Goal: Information Seeking & Learning: Learn about a topic

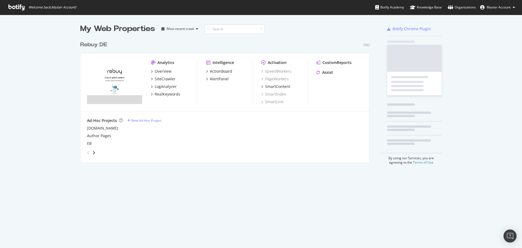
scroll to position [124, 290]
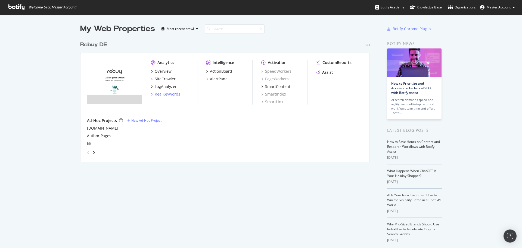
click at [167, 94] on div "RealKeywords" at bounding box center [168, 93] width 26 height 5
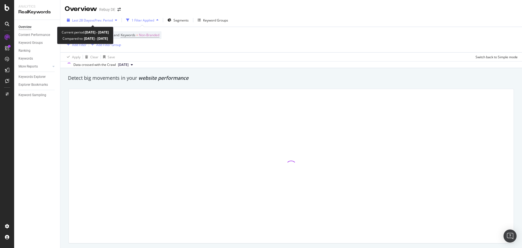
click at [97, 22] on span "vs Prev. Period" at bounding box center [101, 20] width 21 height 5
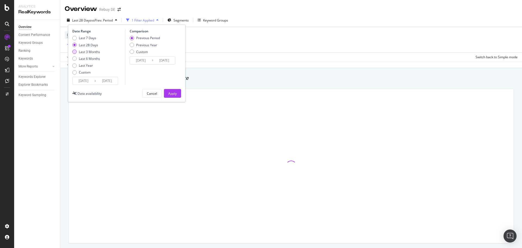
click at [84, 52] on div "Last 3 Months" at bounding box center [89, 51] width 21 height 5
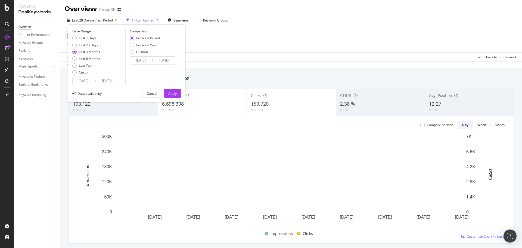
type input "[DATE]"
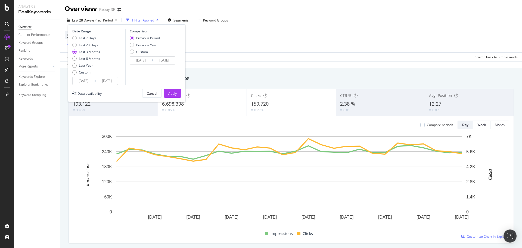
type input "[DATE]"
drag, startPoint x: 150, startPoint y: 47, endPoint x: 159, endPoint y: 52, distance: 10.1
click at [150, 47] on div "Previous Year" at bounding box center [146, 45] width 21 height 5
type input "[DATE]"
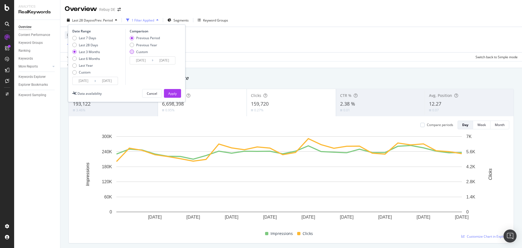
type input "[DATE]"
click at [178, 94] on button "Apply" at bounding box center [172, 93] width 17 height 9
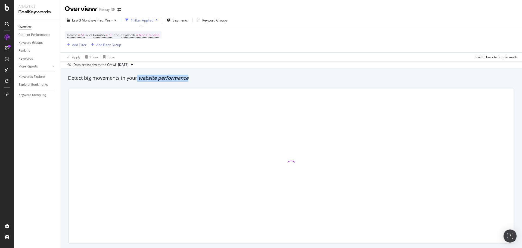
drag, startPoint x: 137, startPoint y: 77, endPoint x: 196, endPoint y: 74, distance: 59.0
click at [196, 74] on div "Detect big movements in your website performance" at bounding box center [291, 78] width 452 height 13
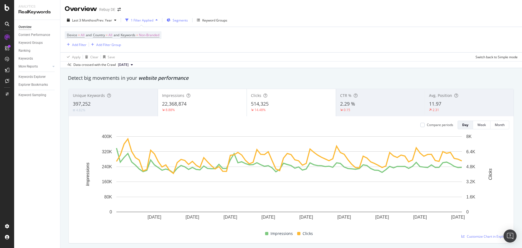
click at [176, 24] on button "Segments" at bounding box center [177, 20] width 26 height 9
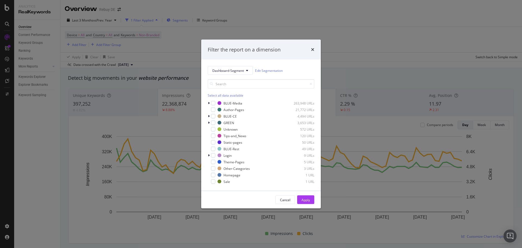
click at [181, 20] on div "Filter the report on a dimension Dashboard-Segment Edit Segmentation Select all…" at bounding box center [261, 124] width 522 height 248
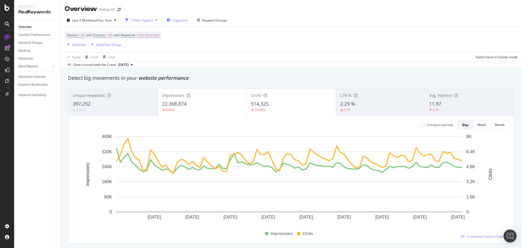
click at [181, 20] on span "Segments" at bounding box center [180, 20] width 15 height 5
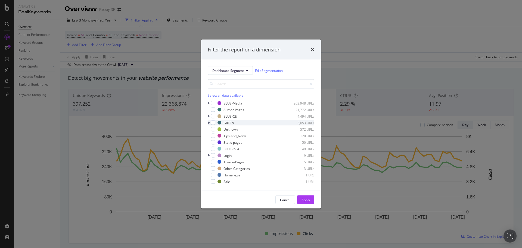
click at [216, 122] on div "GREEN 3,653 URLs" at bounding box center [261, 122] width 107 height 5
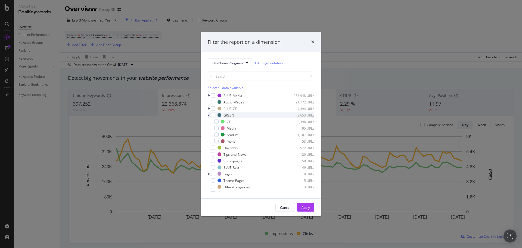
click at [210, 114] on div "modal" at bounding box center [209, 114] width 3 height 5
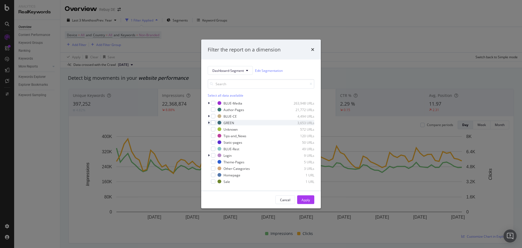
drag, startPoint x: 214, startPoint y: 122, endPoint x: 217, endPoint y: 125, distance: 4.1
click at [214, 123] on div "modal" at bounding box center [213, 122] width 4 height 4
click at [308, 201] on div "Apply" at bounding box center [305, 199] width 8 height 5
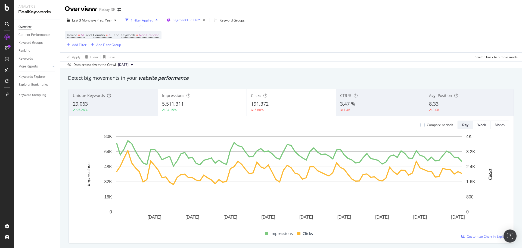
click at [189, 20] on span "Segment: GREEN/*" at bounding box center [187, 20] width 28 height 5
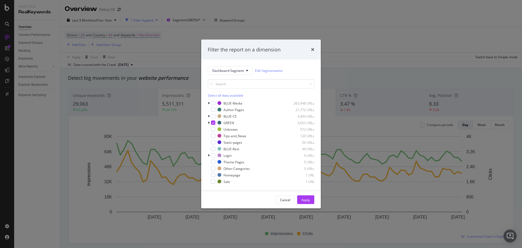
click at [287, 6] on div "Filter the report on a dimension Dashboard-Segment Edit Segmentation Select all…" at bounding box center [261, 124] width 522 height 248
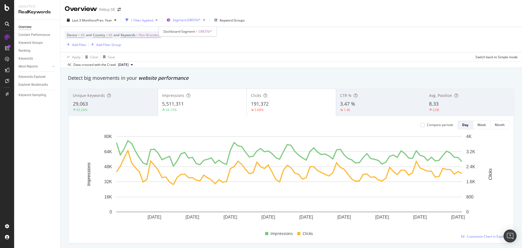
click at [190, 21] on span "Segment: GREEN/*" at bounding box center [187, 20] width 28 height 5
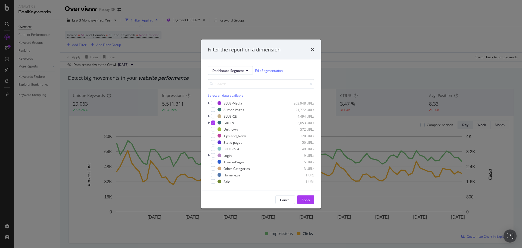
click at [186, 55] on div "Filter the report on a dimension Dashboard-Segment Edit Segmentation Select all…" at bounding box center [261, 124] width 522 height 248
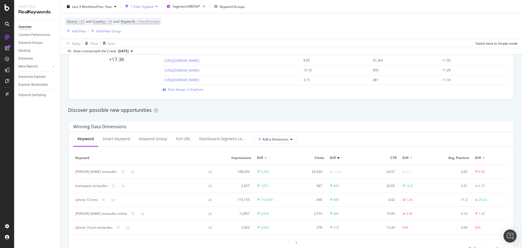
scroll to position [435, 0]
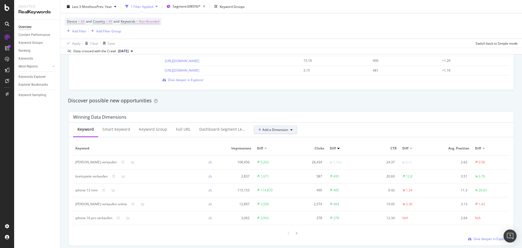
click at [258, 129] on icon at bounding box center [260, 129] width 4 height 3
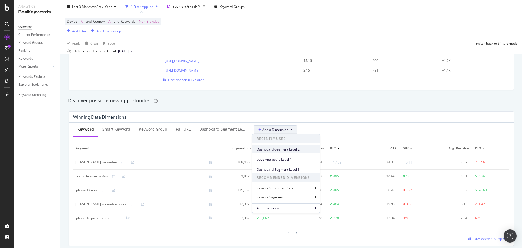
click at [280, 149] on span "Dashboard-Segment Level 2" at bounding box center [286, 149] width 59 height 5
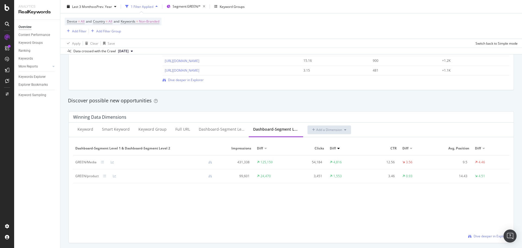
click at [89, 162] on div "GREEN/Media" at bounding box center [85, 162] width 21 height 5
click at [92, 177] on div "GREEN/product" at bounding box center [86, 175] width 23 height 5
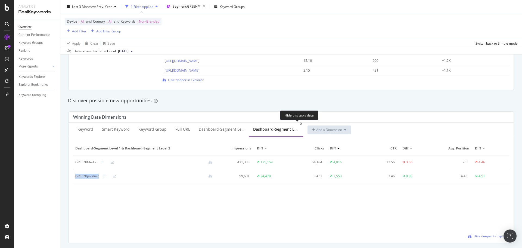
click at [300, 123] on icon at bounding box center [301, 123] width 2 height 3
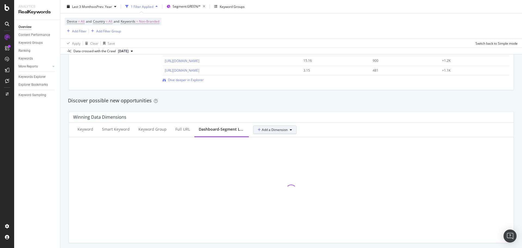
click at [271, 130] on span "Add a Dimension" at bounding box center [273, 129] width 30 height 5
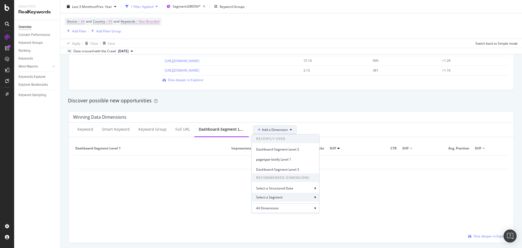
click at [283, 199] on div "Select a Segment" at bounding box center [269, 197] width 27 height 5
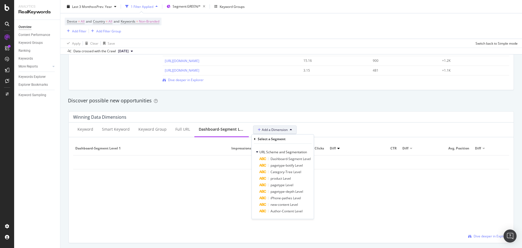
click at [262, 139] on div "Select a Segment" at bounding box center [272, 138] width 28 height 5
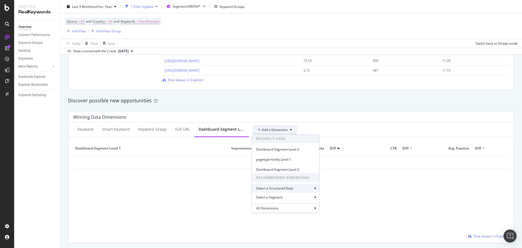
click at [292, 189] on div "Select a Structured Data" at bounding box center [275, 188] width 38 height 5
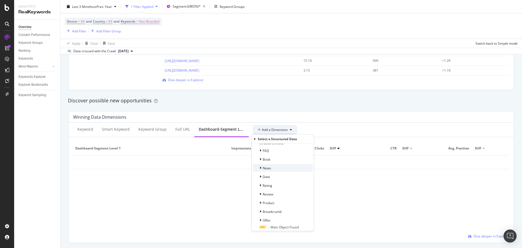
scroll to position [13, 0]
click at [284, 205] on div "Breadcrumb" at bounding box center [283, 207] width 60 height 8
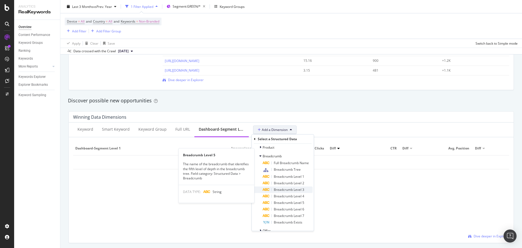
scroll to position [67, 0]
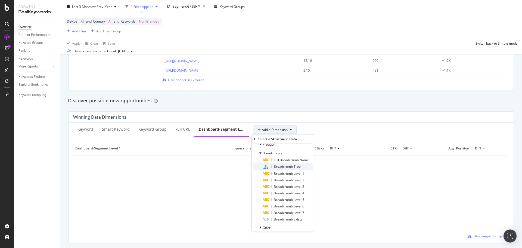
click at [286, 167] on span "Breadcrumb Tree" at bounding box center [287, 166] width 27 height 5
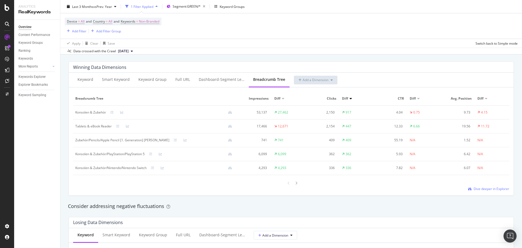
scroll to position [489, 0]
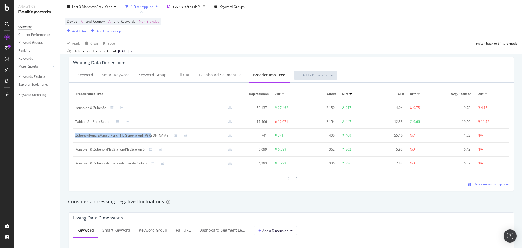
drag, startPoint x: 74, startPoint y: 137, endPoint x: 151, endPoint y: 138, distance: 77.2
click at [151, 138] on td "Zubehör/Pencils/Apple Pencil [1. Generation] [PERSON_NAME]" at bounding box center [155, 136] width 165 height 14
click at [89, 107] on div "Konsolen & Zubehör" at bounding box center [90, 107] width 31 height 5
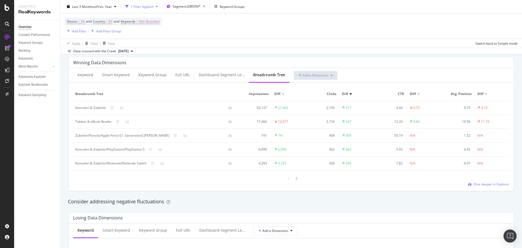
click at [93, 120] on div "Tablets & eBook Reader" at bounding box center [93, 121] width 36 height 5
click at [94, 120] on div "Tablets & eBook Reader" at bounding box center [93, 121] width 36 height 5
click at [83, 106] on div "Konsolen & Zubehör" at bounding box center [90, 107] width 31 height 5
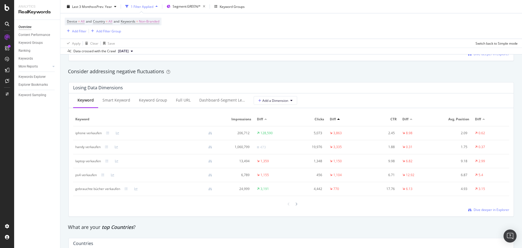
scroll to position [625, 0]
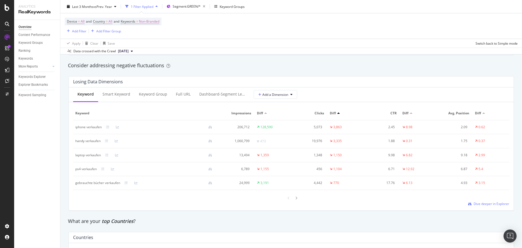
click at [36, 73] on div "Keywords Explorer" at bounding box center [39, 77] width 42 height 8
click at [37, 75] on div "Keywords Explorer" at bounding box center [31, 77] width 27 height 6
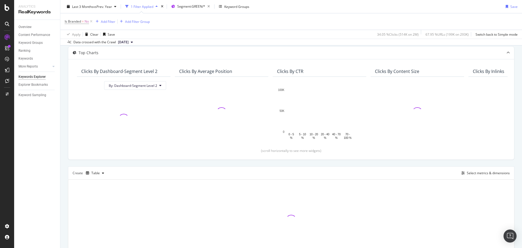
scroll to position [53, 0]
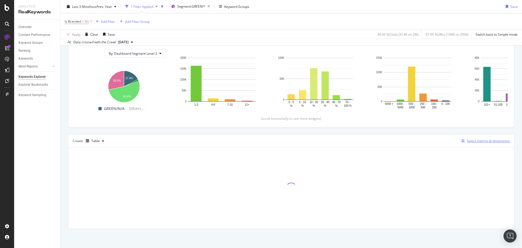
click at [477, 142] on div "Select metrics & dimensions" at bounding box center [488, 140] width 43 height 5
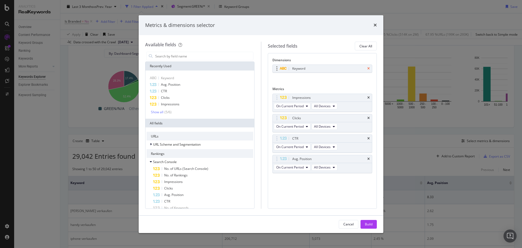
click at [367, 68] on icon "times" at bounding box center [368, 68] width 2 height 3
click at [180, 57] on input "modal" at bounding box center [204, 56] width 98 height 8
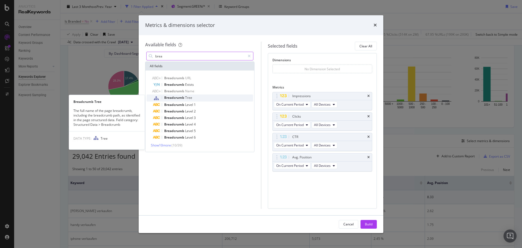
type input "brea"
click at [177, 96] on span "Breadcrumb" at bounding box center [174, 97] width 21 height 5
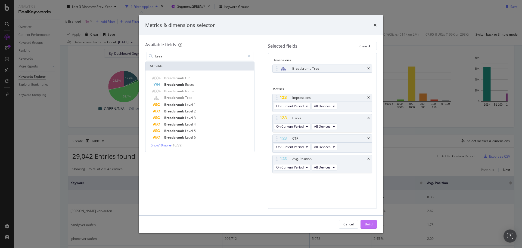
click at [368, 225] on div "Build" at bounding box center [369, 224] width 8 height 5
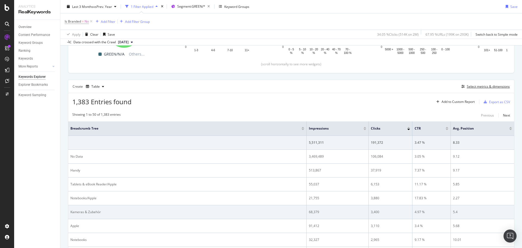
scroll to position [162, 0]
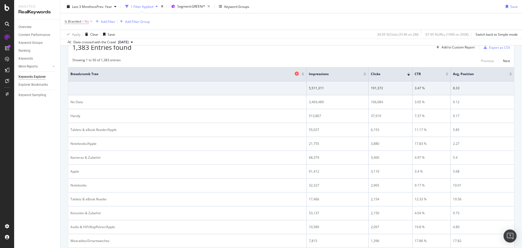
click at [76, 74] on span "Breadcrumb Tree" at bounding box center [181, 73] width 223 height 5
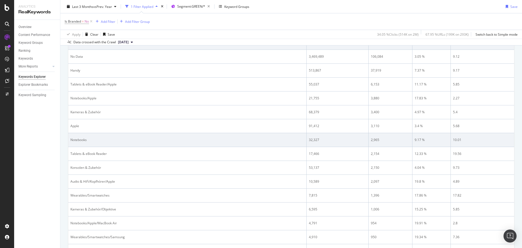
scroll to position [216, 0]
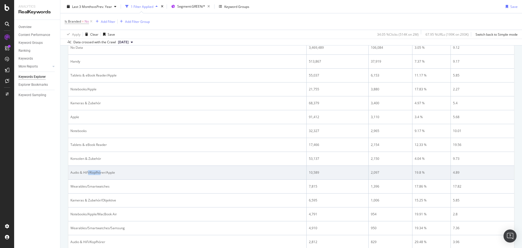
drag, startPoint x: 88, startPoint y: 170, endPoint x: 102, endPoint y: 173, distance: 13.8
click at [102, 173] on div "Audio & HiFi/Kopfhörer/Apple" at bounding box center [187, 172] width 234 height 5
click at [98, 172] on div "Audio & HiFi/Kopfhörer/Apple" at bounding box center [187, 172] width 234 height 5
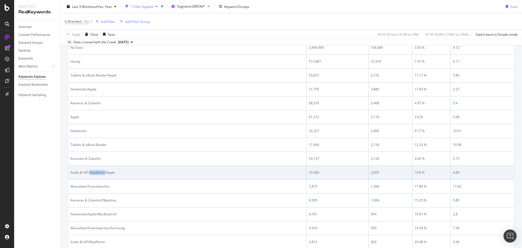
click at [98, 172] on div "Audio & HiFi/Kopfhörer/Apple" at bounding box center [187, 172] width 234 height 5
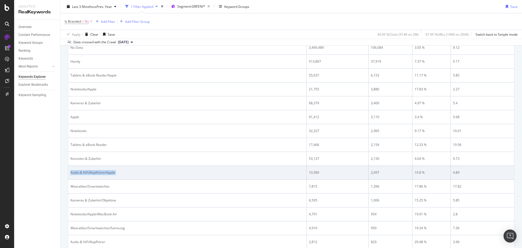
click at [98, 172] on div "Audio & HiFi/Kopfhörer/Apple" at bounding box center [187, 172] width 234 height 5
click at [100, 172] on div "Audio & HiFi/Kopfhörer/Apple" at bounding box center [187, 172] width 234 height 5
click at [89, 176] on td "Audio & HiFi/Kopfhörer/Apple" at bounding box center [187, 173] width 238 height 14
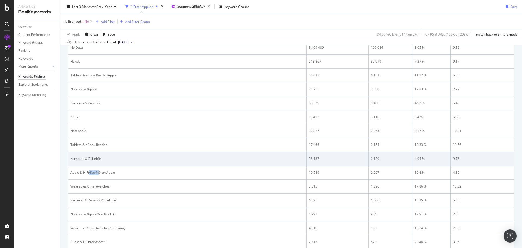
drag, startPoint x: 89, startPoint y: 174, endPoint x: 147, endPoint y: 160, distance: 60.0
click at [99, 172] on div "Audio & HiFi/Kopfhörer/Apple" at bounding box center [187, 172] width 234 height 5
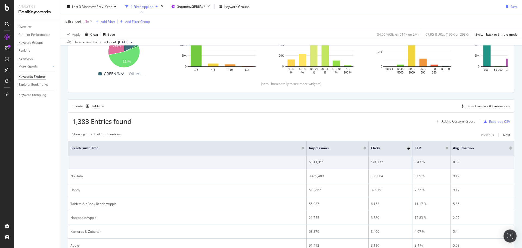
scroll to position [80, 0]
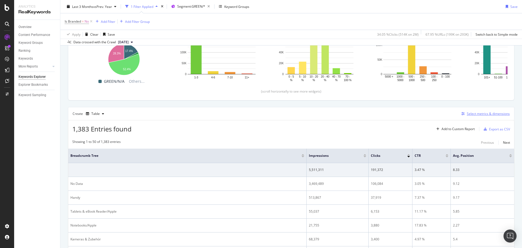
click at [504, 116] on div "Select metrics & dimensions" at bounding box center [488, 113] width 43 height 5
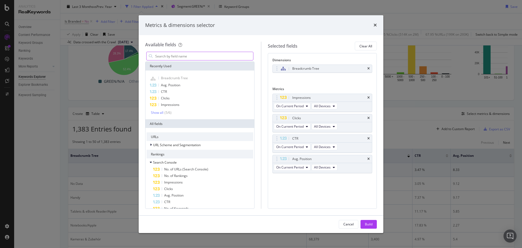
click at [194, 56] on input "modal" at bounding box center [204, 56] width 98 height 8
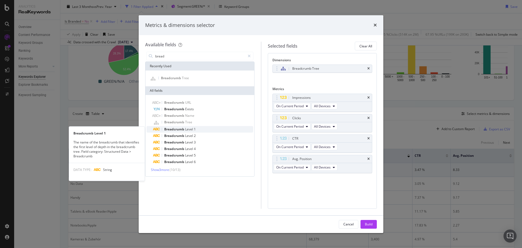
type input "bread"
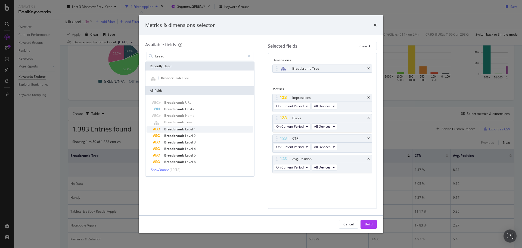
click at [181, 130] on span "Breadcrumb" at bounding box center [174, 129] width 21 height 5
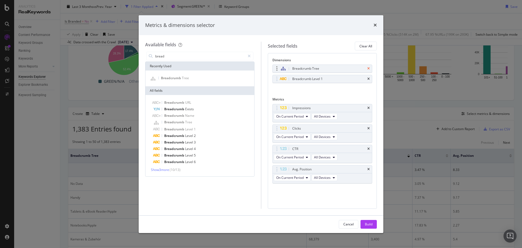
click at [367, 70] on div "Breadcrumb Tree" at bounding box center [322, 69] width 99 height 8
drag, startPoint x: 366, startPoint y: 224, endPoint x: 351, endPoint y: 128, distance: 97.2
click at [366, 224] on div "Build" at bounding box center [369, 224] width 8 height 5
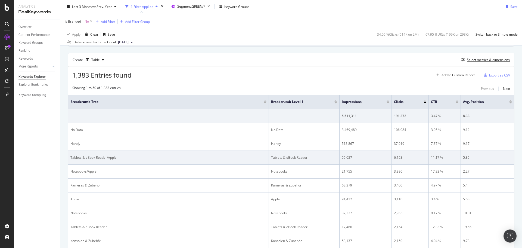
scroll to position [135, 0]
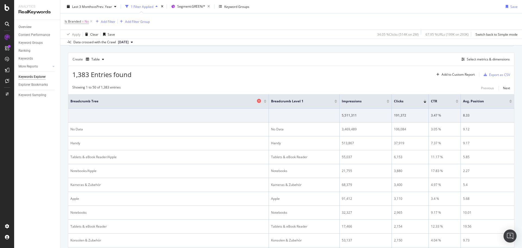
click at [257, 102] on icon at bounding box center [259, 101] width 4 height 4
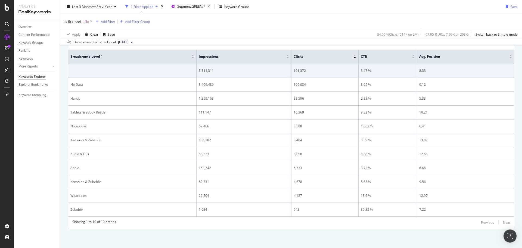
scroll to position [125, 0]
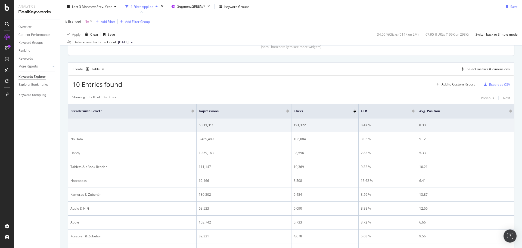
click at [469, 65] on div "Create Table Select metrics & dimensions" at bounding box center [291, 68] width 446 height 13
click at [471, 67] on div "Select metrics & dimensions" at bounding box center [488, 69] width 43 height 5
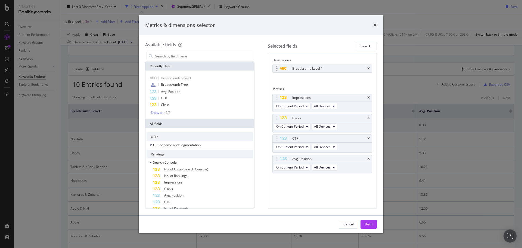
click at [309, 70] on div "Breadcrumb Level 1" at bounding box center [307, 68] width 30 height 5
click at [319, 66] on div "Breadcrumb Level 1" at bounding box center [307, 68] width 30 height 5
click at [169, 59] on input "modal" at bounding box center [204, 56] width 98 height 8
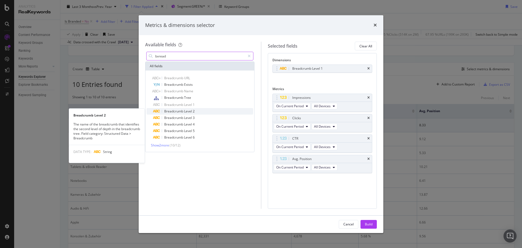
type input "bvread"
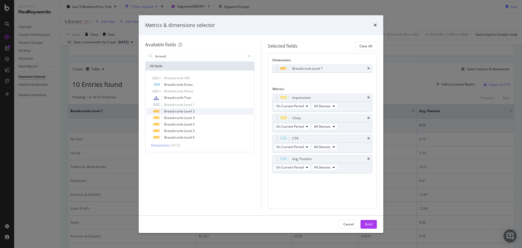
click at [177, 113] on span "Breadcrumb" at bounding box center [174, 111] width 20 height 5
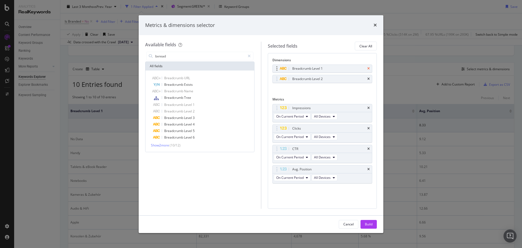
click at [368, 69] on icon "times" at bounding box center [368, 68] width 2 height 3
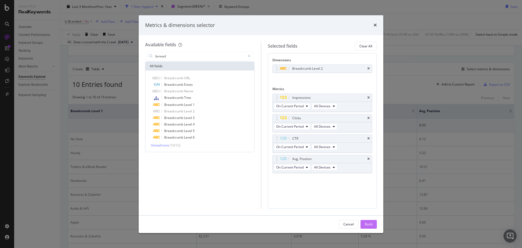
click at [369, 226] on div "Build" at bounding box center [369, 224] width 8 height 5
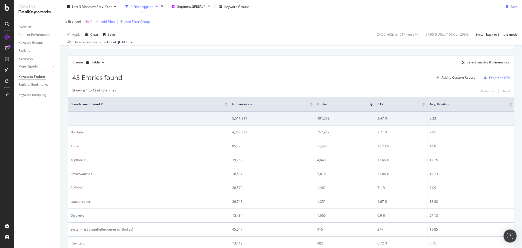
scroll to position [135, 0]
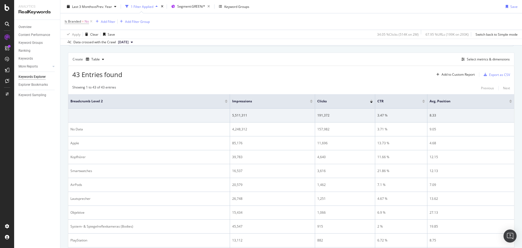
click at [88, 95] on th "Breadcrumb Level 2" at bounding box center [149, 101] width 162 height 14
click at [96, 99] on span "Breadcrumb Level 2" at bounding box center [143, 101] width 146 height 5
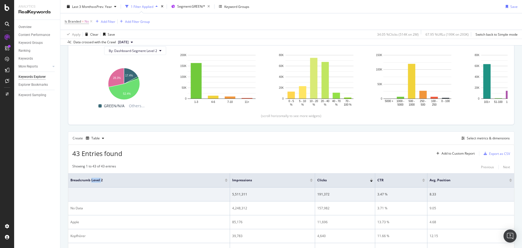
scroll to position [53, 0]
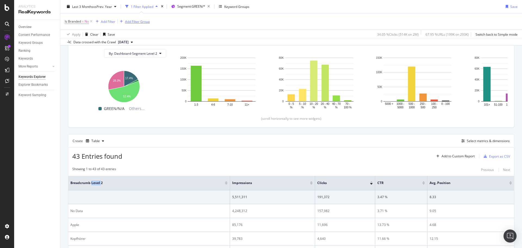
click at [123, 21] on div "button" at bounding box center [121, 21] width 7 height 3
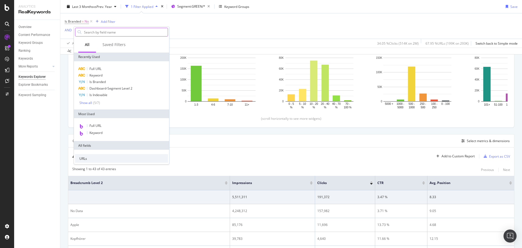
click at [96, 31] on input "text" at bounding box center [125, 32] width 84 height 8
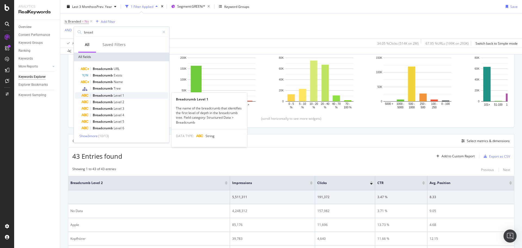
type input "bread"
click at [113, 94] on span "Breadcrumb" at bounding box center [103, 95] width 21 height 5
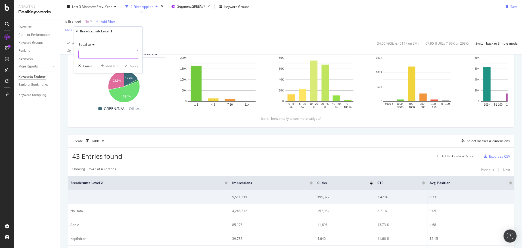
click at [98, 52] on input "text" at bounding box center [108, 54] width 59 height 9
click at [87, 47] on div "Equal to" at bounding box center [108, 44] width 60 height 9
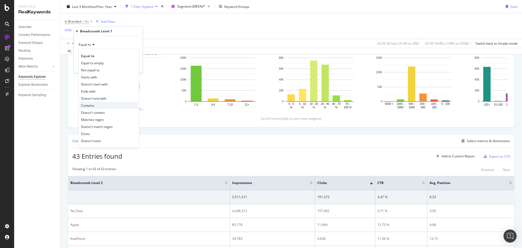
click at [91, 105] on span "Contains" at bounding box center [87, 105] width 13 height 5
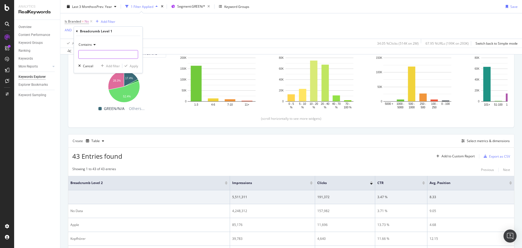
click at [89, 55] on input "text" at bounding box center [108, 54] width 59 height 9
click at [91, 46] on div "Contains" at bounding box center [108, 44] width 60 height 9
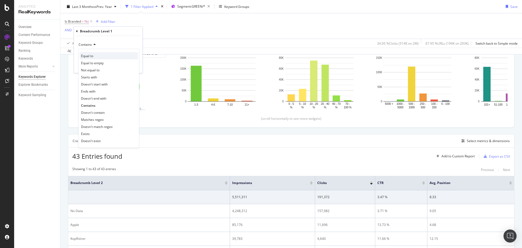
click at [91, 52] on div "Equal to" at bounding box center [109, 55] width 58 height 7
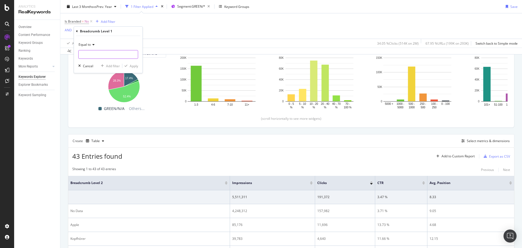
click at [94, 55] on input "text" at bounding box center [108, 54] width 59 height 9
type input "macbook"
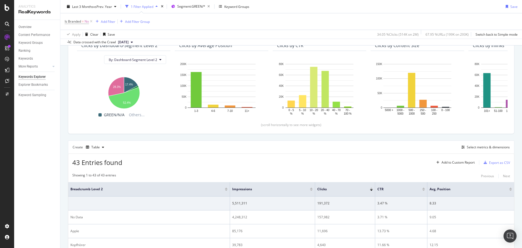
scroll to position [82, 0]
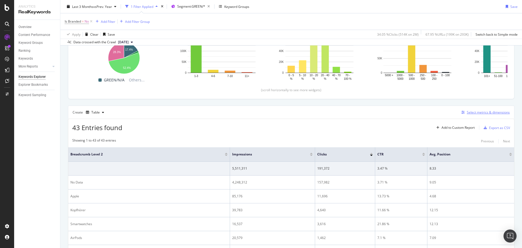
click at [476, 111] on div "Select metrics & dimensions" at bounding box center [488, 112] width 43 height 5
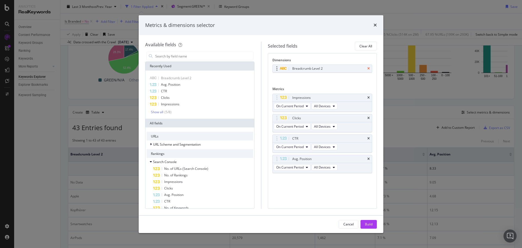
click at [368, 69] on icon "times" at bounding box center [368, 68] width 2 height 3
click at [160, 112] on div "Show all" at bounding box center [157, 112] width 13 height 4
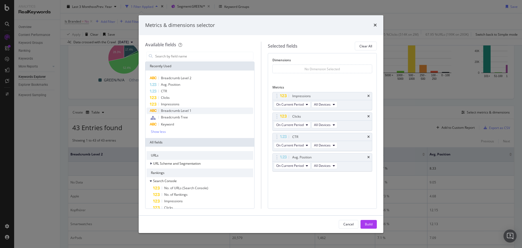
click at [180, 112] on span "Breadcrumb Level 1" at bounding box center [176, 110] width 30 height 5
click at [365, 221] on div "Build" at bounding box center [369, 224] width 8 height 8
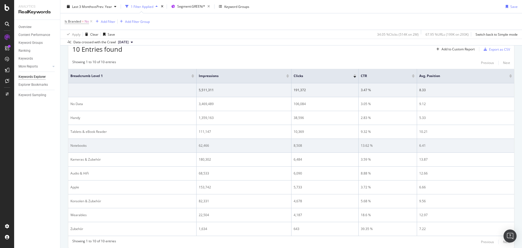
scroll to position [162, 0]
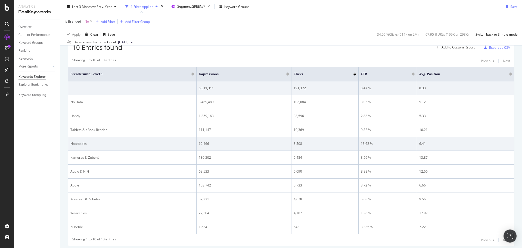
click at [77, 145] on div "Notebooks" at bounding box center [132, 143] width 124 height 5
copy div "Notebooks"
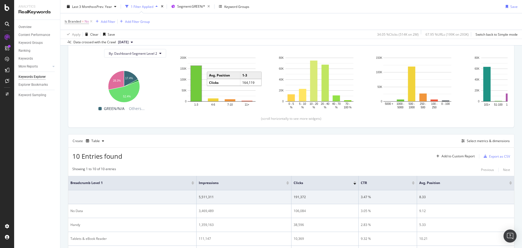
scroll to position [0, 0]
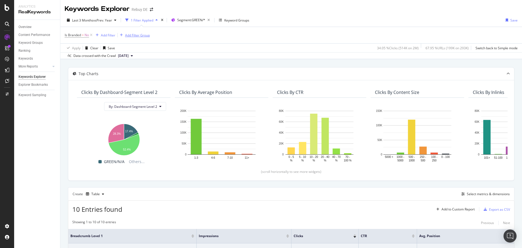
click at [131, 35] on div "Add Filter Group" at bounding box center [137, 35] width 25 height 5
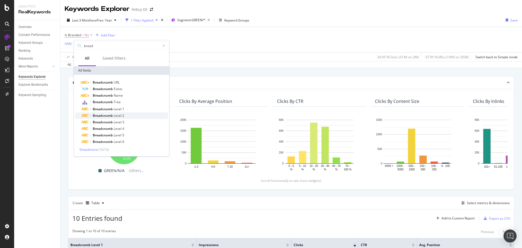
click at [105, 114] on span "Breadcrumb" at bounding box center [103, 115] width 21 height 5
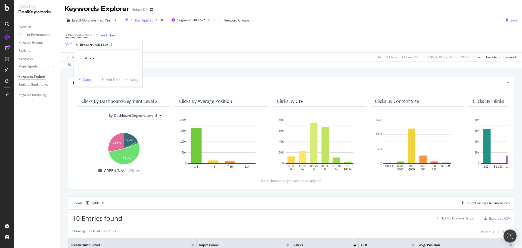
click at [85, 80] on div "Cancel" at bounding box center [88, 79] width 10 height 5
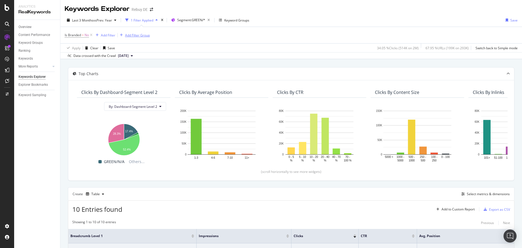
click at [127, 34] on div "Add Filter Group" at bounding box center [137, 35] width 25 height 5
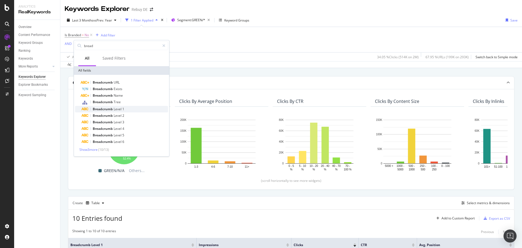
click at [110, 107] on span "Breadcrumb" at bounding box center [103, 109] width 21 height 5
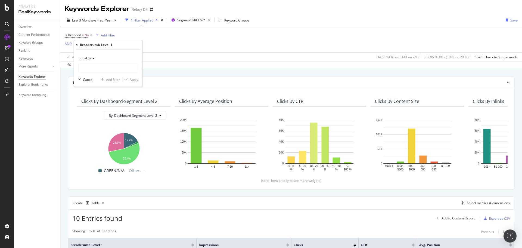
click at [98, 54] on div "Equal to Cancel Add filter Apply" at bounding box center [108, 67] width 68 height 37
click at [93, 68] on input "text" at bounding box center [108, 68] width 59 height 9
paste input "Notebooks"
type input "Notebooks"
click at [126, 82] on div "Equal to Notebooks Cancel Add filter Apply" at bounding box center [108, 67] width 68 height 37
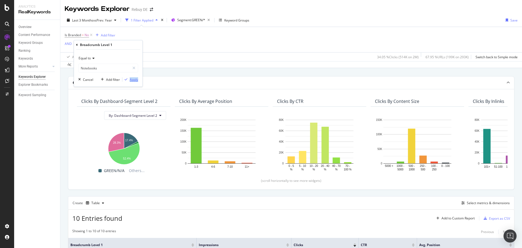
click at [127, 82] on div "Equal to Notebooks Cancel Add filter Apply" at bounding box center [108, 67] width 68 height 37
click at [127, 82] on div "Apply" at bounding box center [130, 79] width 16 height 5
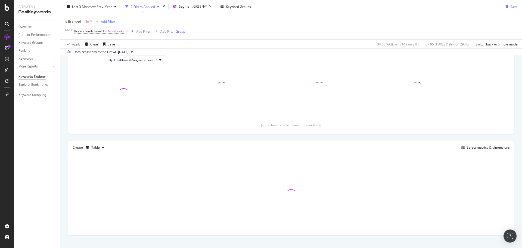
scroll to position [63, 0]
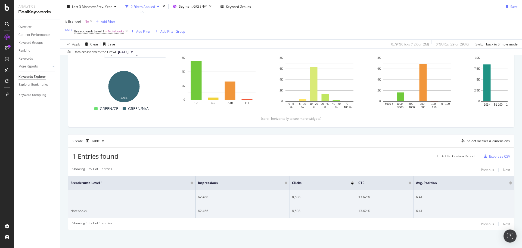
click at [76, 210] on div "Notebooks" at bounding box center [131, 210] width 123 height 5
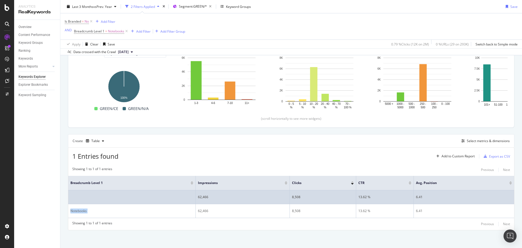
scroll to position [64, 0]
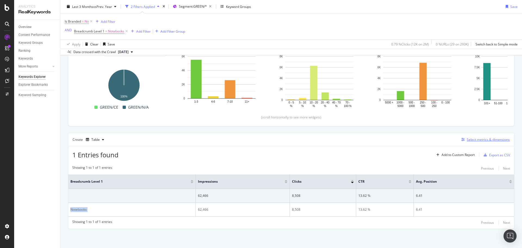
click at [485, 139] on div "Select metrics & dimensions" at bounding box center [488, 139] width 43 height 5
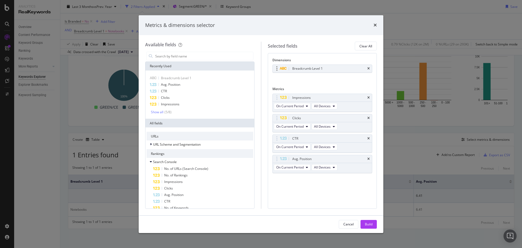
click at [370, 69] on div "Breadcrumb Level 1" at bounding box center [322, 69] width 99 height 8
click at [369, 69] on icon "times" at bounding box center [368, 68] width 2 height 3
click at [190, 55] on input "modal" at bounding box center [204, 56] width 98 height 8
click at [155, 114] on div "Breadcrumb Level 1 Avg. Position CTR Clicks Impressions Show all ( 5 / 8 )" at bounding box center [199, 94] width 109 height 48
click at [154, 111] on div "Show all" at bounding box center [157, 112] width 13 height 4
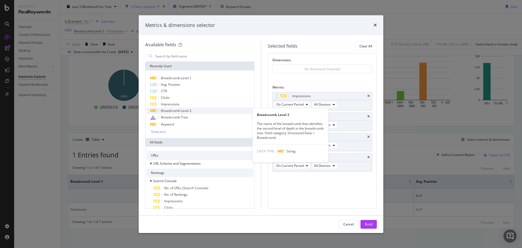
click at [181, 111] on span "Breadcrumb Level 2" at bounding box center [176, 110] width 30 height 5
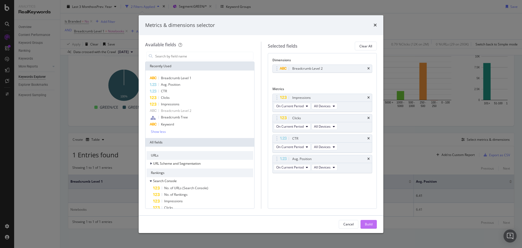
click at [369, 220] on button "Build" at bounding box center [368, 224] width 16 height 9
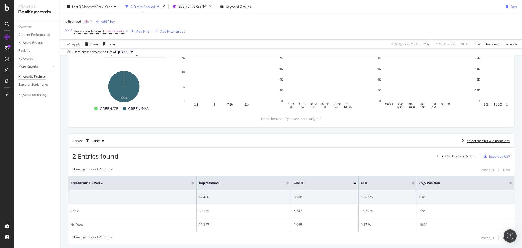
scroll to position [78, 0]
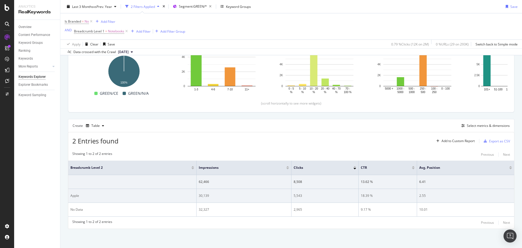
drag, startPoint x: 81, startPoint y: 208, endPoint x: 76, endPoint y: 199, distance: 10.6
click at [80, 208] on div "No Data" at bounding box center [132, 209] width 124 height 5
click at [76, 198] on td "Apple" at bounding box center [132, 196] width 128 height 14
click at [75, 198] on td "Apple" at bounding box center [132, 196] width 128 height 14
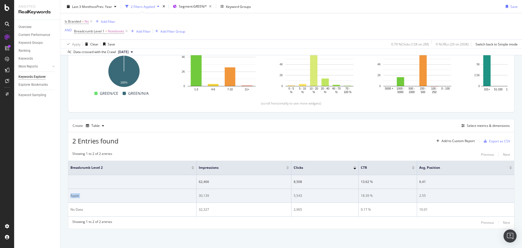
click at [74, 195] on div "Apple" at bounding box center [132, 195] width 124 height 5
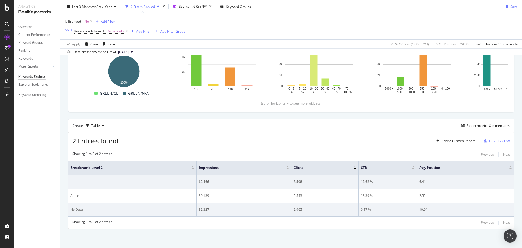
click at [298, 204] on td "2,965" at bounding box center [324, 210] width 67 height 14
click at [72, 213] on td "No Data" at bounding box center [132, 210] width 128 height 14
click at [72, 212] on td "No Data" at bounding box center [132, 210] width 128 height 14
click at [73, 211] on div "No Data" at bounding box center [132, 209] width 124 height 5
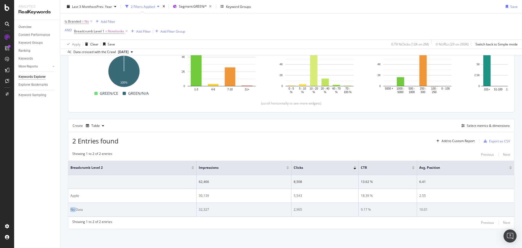
click at [73, 211] on div "No Data" at bounding box center [132, 209] width 124 height 5
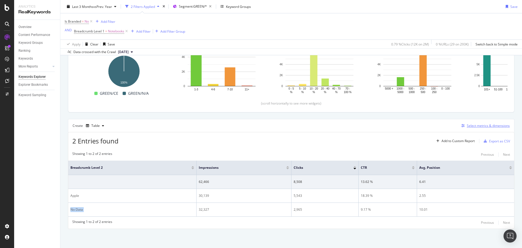
click at [482, 127] on div "Select metrics & dimensions" at bounding box center [488, 125] width 43 height 5
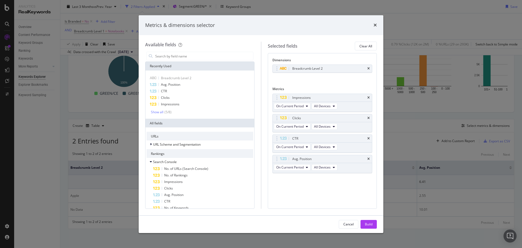
drag, startPoint x: 425, startPoint y: 222, endPoint x: 367, endPoint y: 229, distance: 57.7
click at [423, 223] on div "Metrics & dimensions selector Available fields Recently Used Breadcrumb Level 2…" at bounding box center [261, 124] width 522 height 248
